Goal: Task Accomplishment & Management: Use online tool/utility

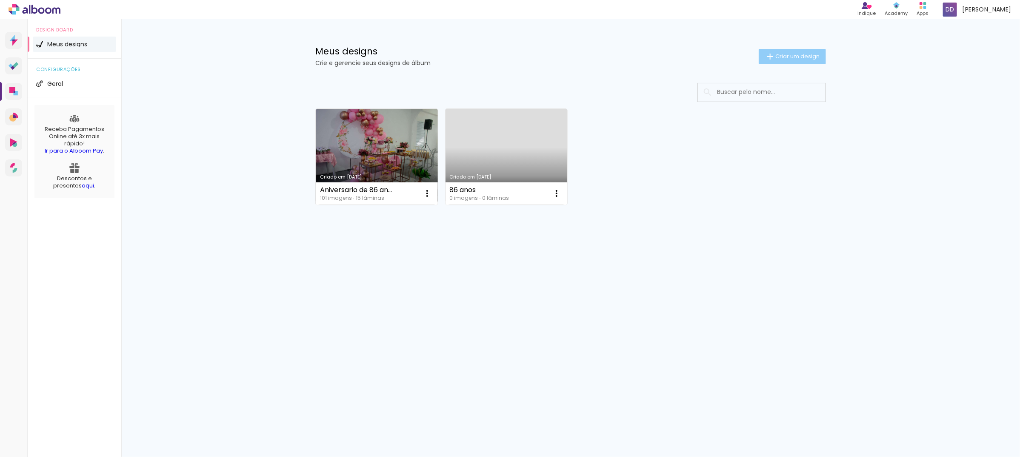
click at [767, 60] on iron-icon at bounding box center [770, 56] width 10 height 10
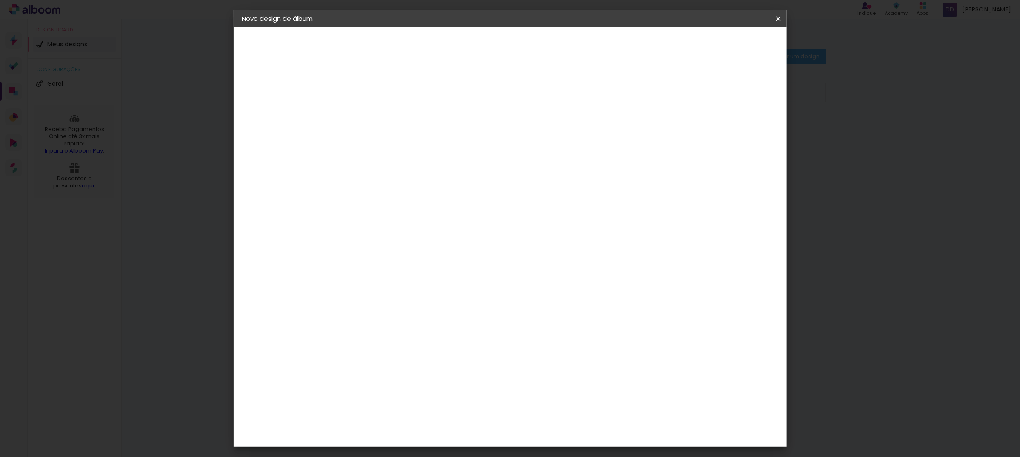
click at [381, 118] on input at bounding box center [381, 114] width 0 height 13
type input "[PERSON_NAME]"
type paper-input "[PERSON_NAME]"
click at [0, 0] on header "Informações Dê um título ao seu álbum. Avançar" at bounding box center [0, 0] width 0 height 0
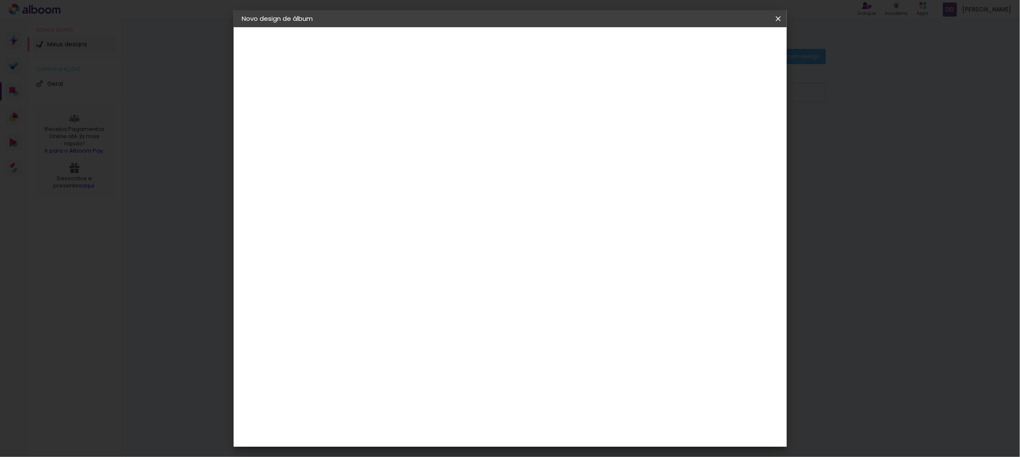
click at [468, 45] on paper-button "Avançar" at bounding box center [448, 45] width 42 height 14
click at [540, 134] on paper-item "Tamanho Livre" at bounding box center [500, 129] width 82 height 19
click at [0, 0] on slot "Tamanho Livre" at bounding box center [0, 0] width 0 height 0
click at [553, 37] on header "Fornecedor Escolha um fornecedor ou avance com o tamanho livre. Voltar Avançar" at bounding box center [448, 52] width 209 height 51
click at [540, 49] on paper-button "Avançar" at bounding box center [520, 45] width 42 height 14
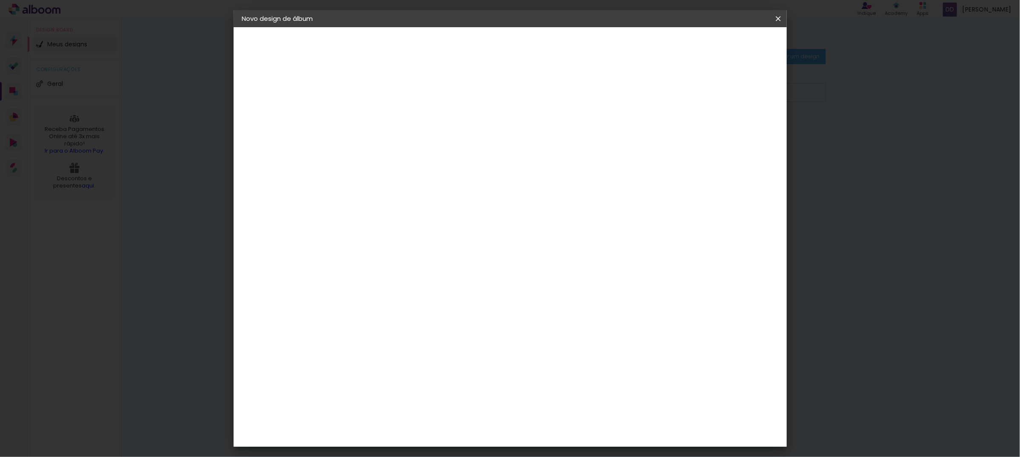
click at [360, 235] on input "30" at bounding box center [354, 241] width 22 height 13
type input "20"
type paper-input "20"
click at [560, 299] on input "60" at bounding box center [556, 298] width 22 height 13
type input "30"
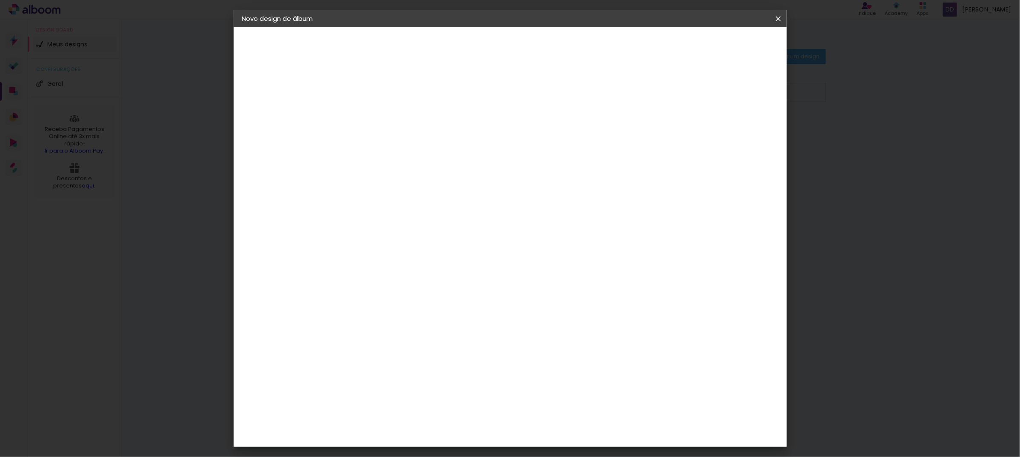
type paper-input "30"
click at [745, 35] on header "Tamanho livre Defina a largura, altura e sangria das lâminas. Voltar Iniciar de…" at bounding box center [544, 49] width 400 height 44
click at [732, 40] on paper-button "Iniciar design" at bounding box center [704, 45] width 56 height 14
